Goal: Transaction & Acquisition: Purchase product/service

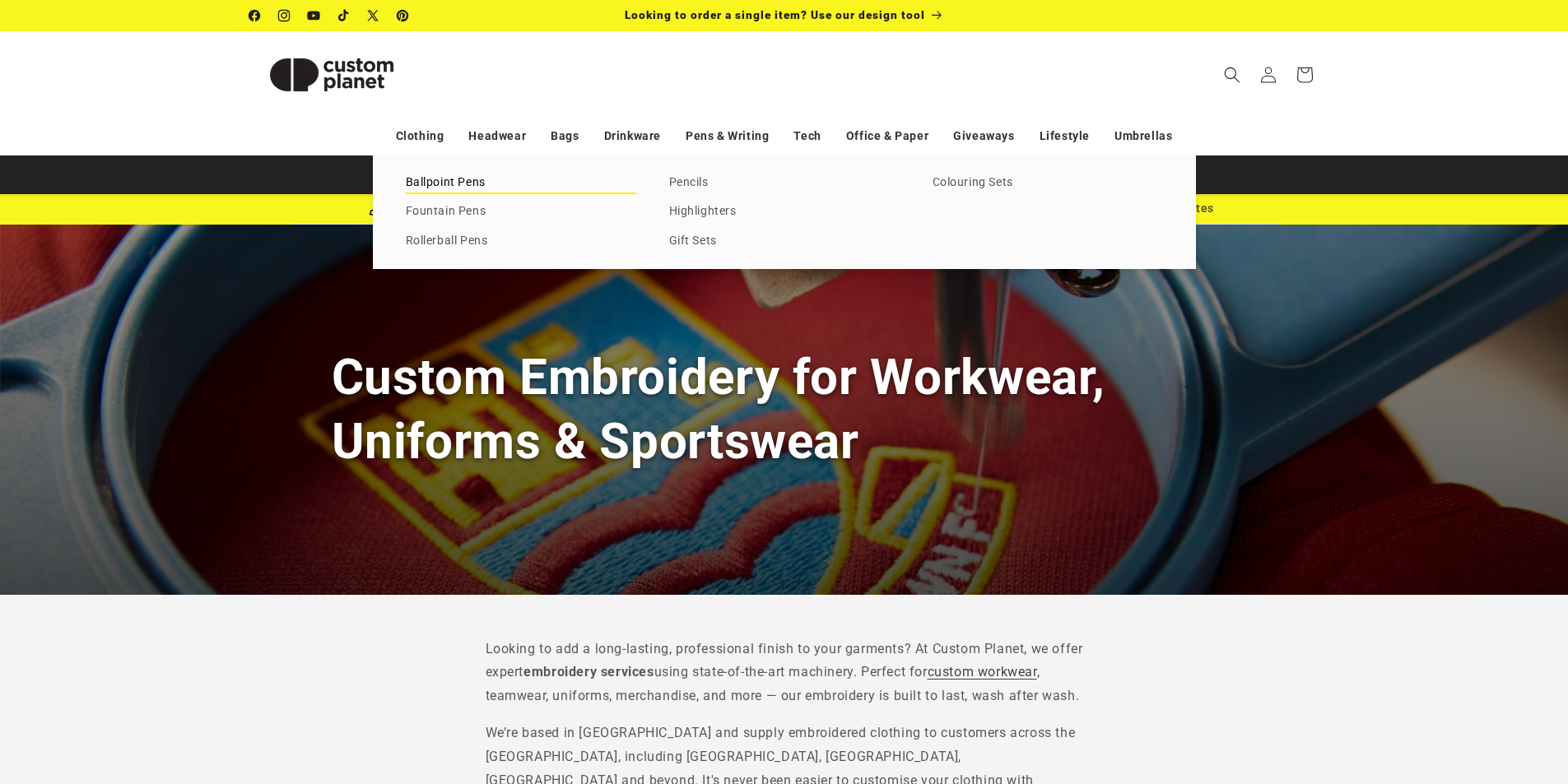
click at [452, 181] on link "Ballpoint Pens" at bounding box center [520, 183] width 231 height 22
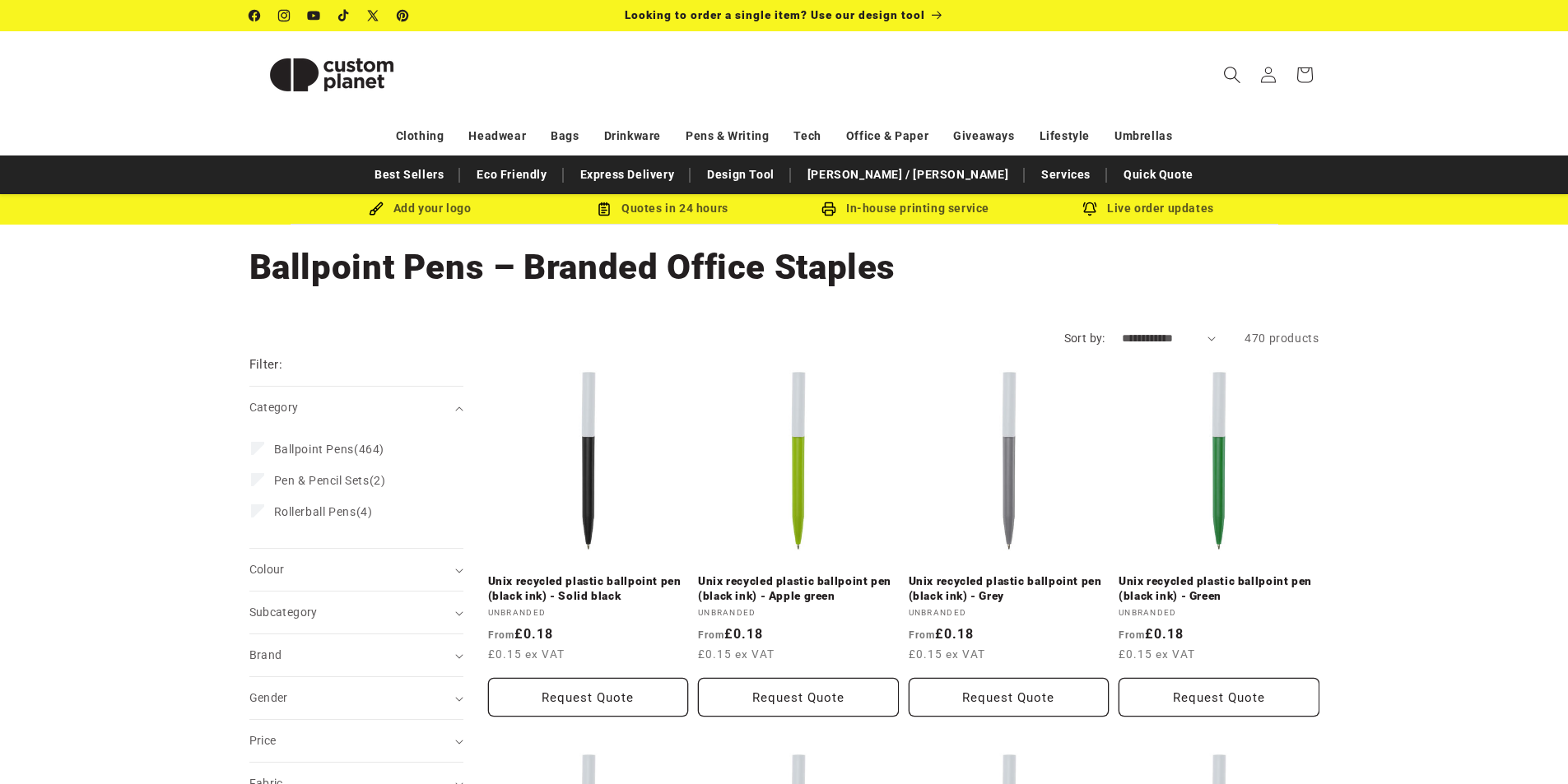
click at [1233, 74] on icon "Search" at bounding box center [1231, 74] width 17 height 17
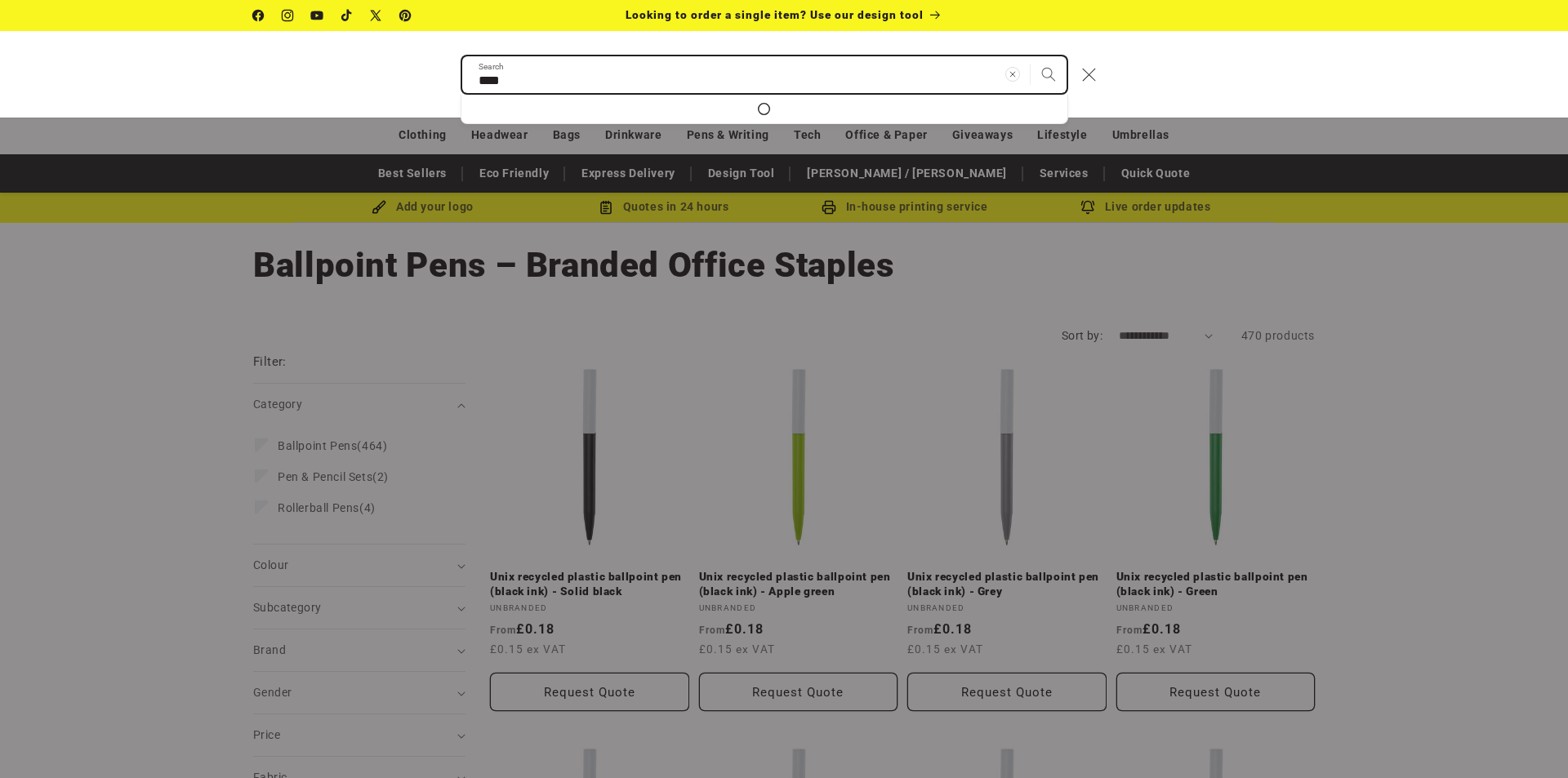
type input "****"
click at [1030, 56] on button "Search" at bounding box center [1049, 74] width 36 height 36
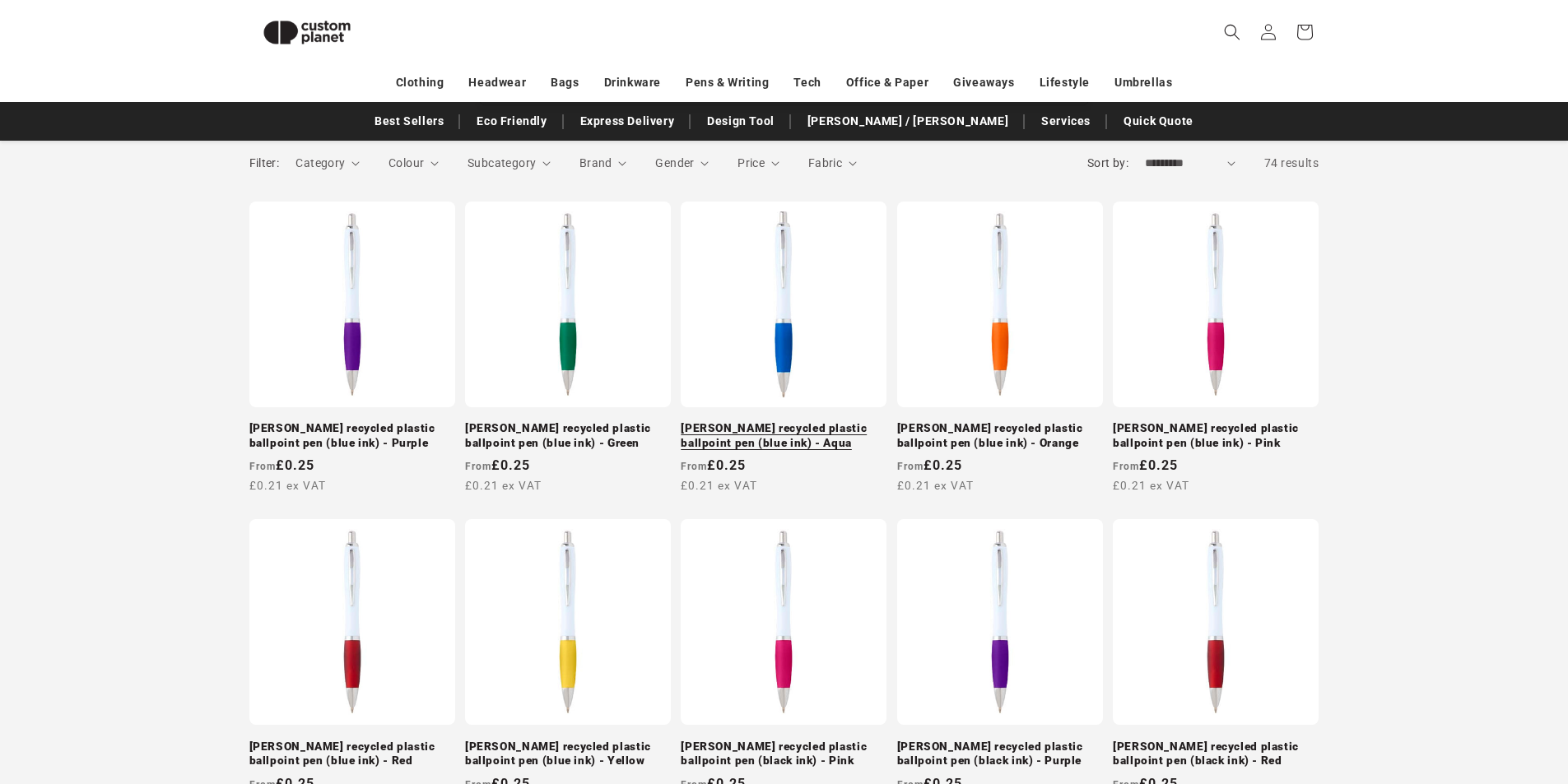
scroll to position [225, 0]
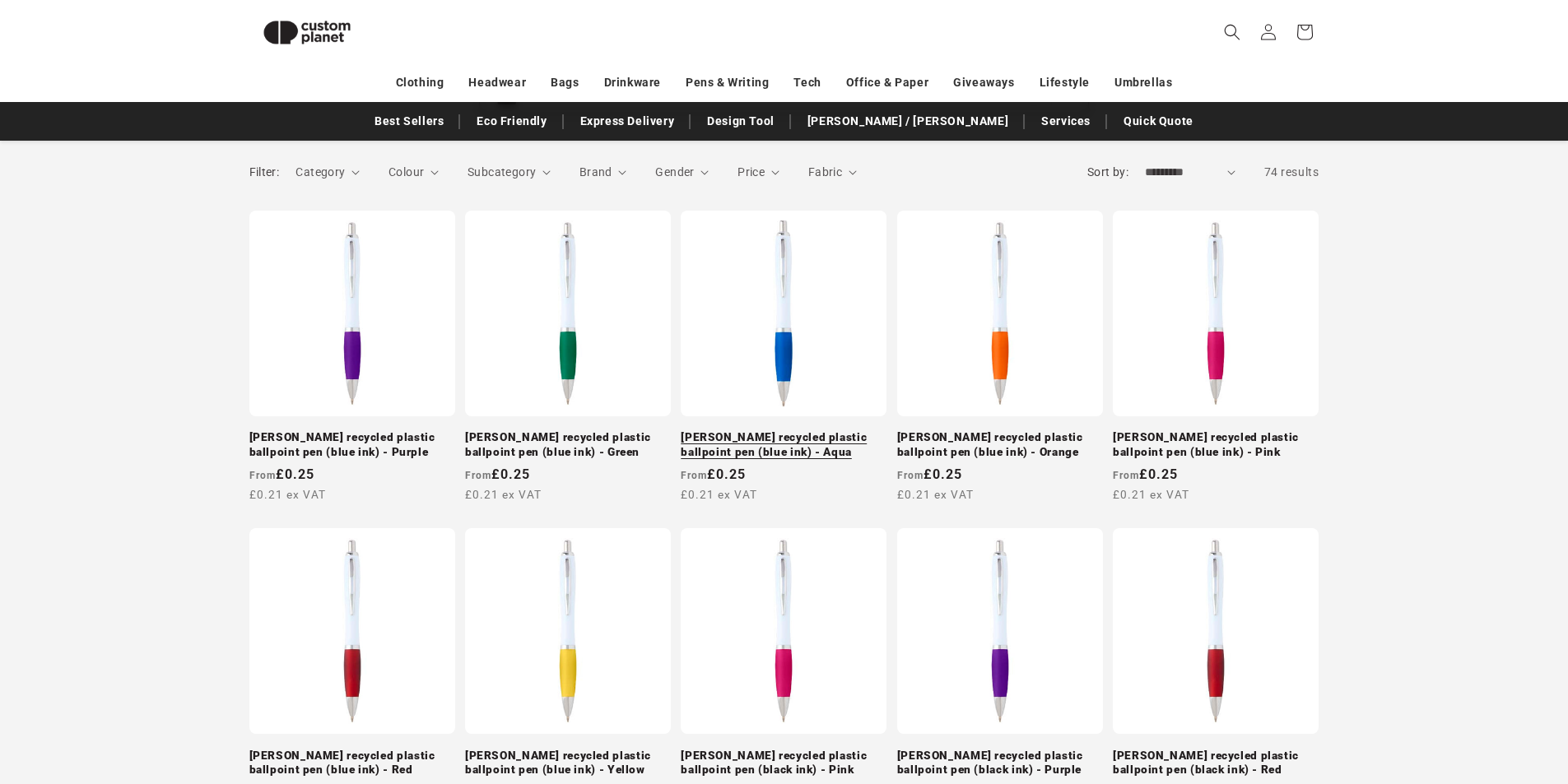
click at [753, 447] on link "[PERSON_NAME] recycled plastic ballpoint pen (blue ink) - Aqua" at bounding box center [783, 444] width 206 height 29
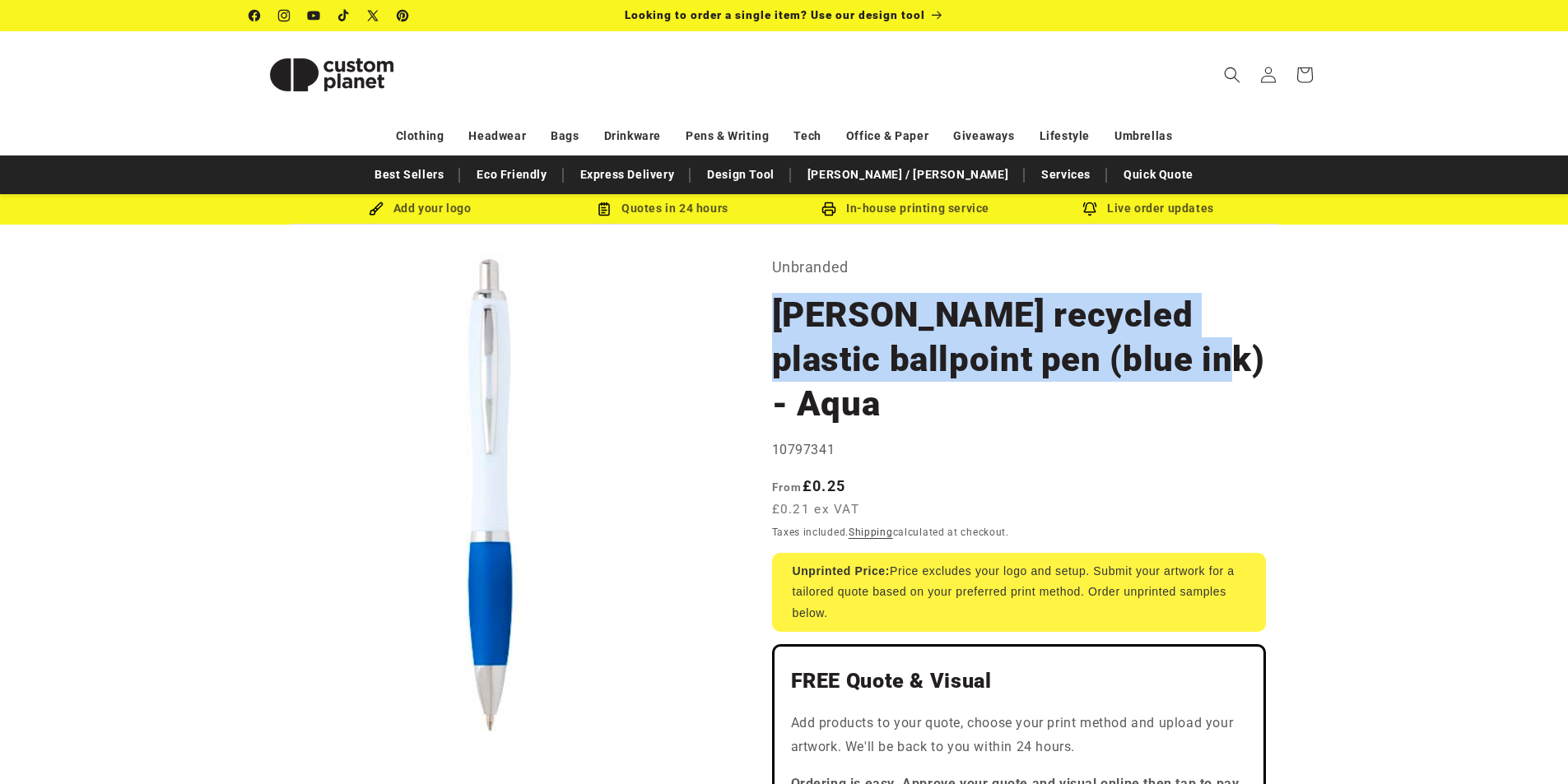
drag, startPoint x: 766, startPoint y: 311, endPoint x: 1271, endPoint y: 368, distance: 508.2
copy h1 "[PERSON_NAME] recycled plastic ballpoint pen (blue ink) - Aqua"
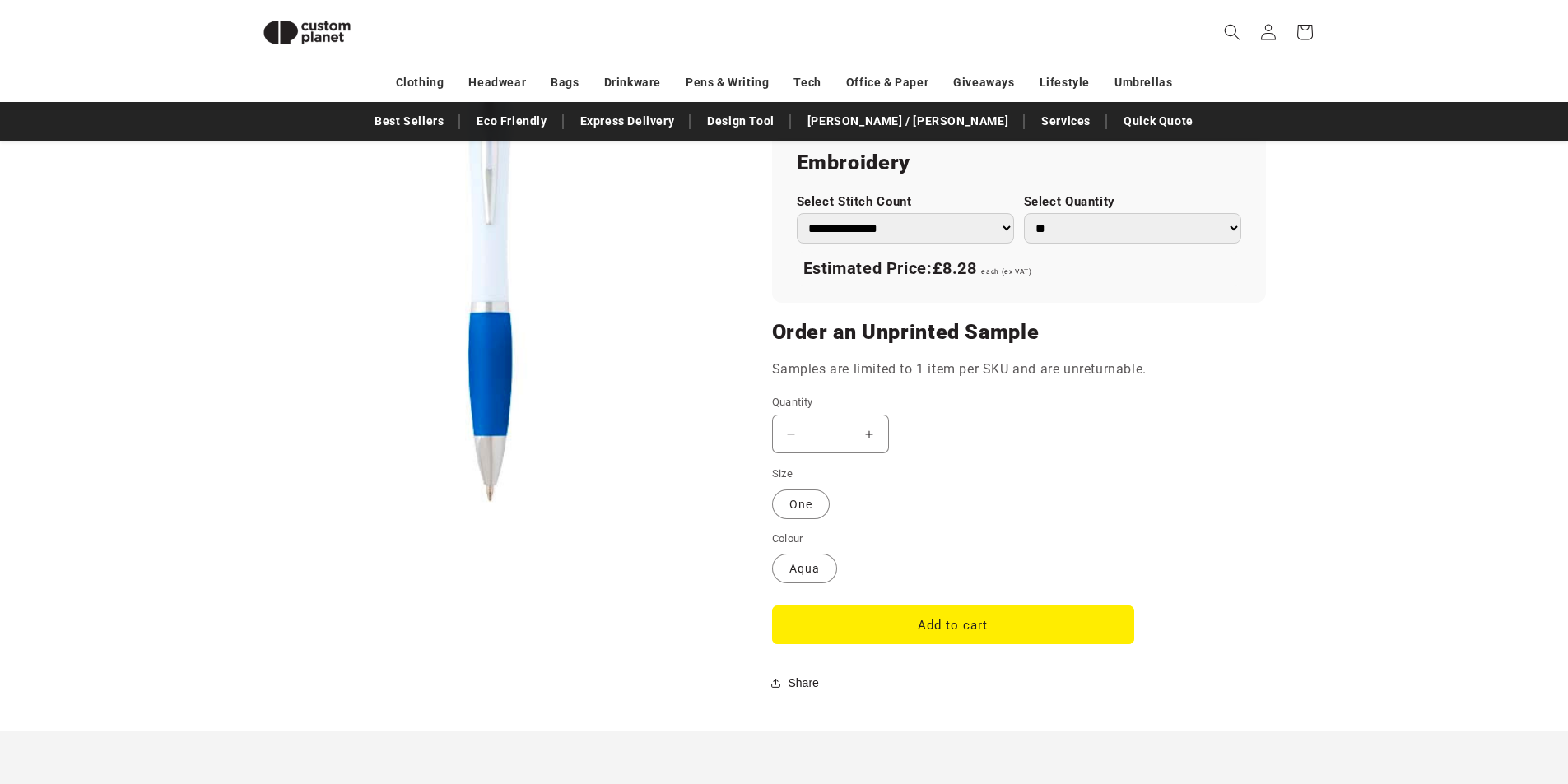
scroll to position [1213, 0]
